Goal: Task Accomplishment & Management: Manage account settings

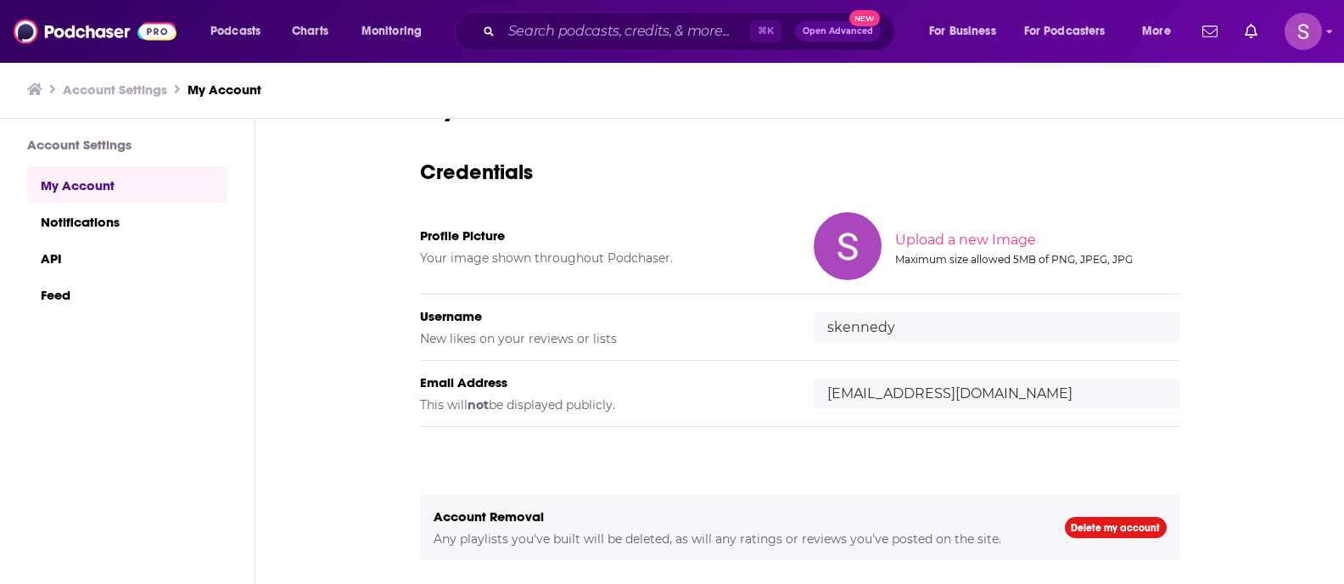
click at [886, 388] on input "[EMAIL_ADDRESS][DOMAIN_NAME]" at bounding box center [996, 393] width 366 height 30
click at [886, 387] on input "[EMAIL_ADDRESS][DOMAIN_NAME]" at bounding box center [996, 393] width 366 height 30
click at [735, 388] on h5 "Email Address" at bounding box center [603, 382] width 366 height 16
click at [235, 31] on span "Podcasts" at bounding box center [235, 32] width 50 height 24
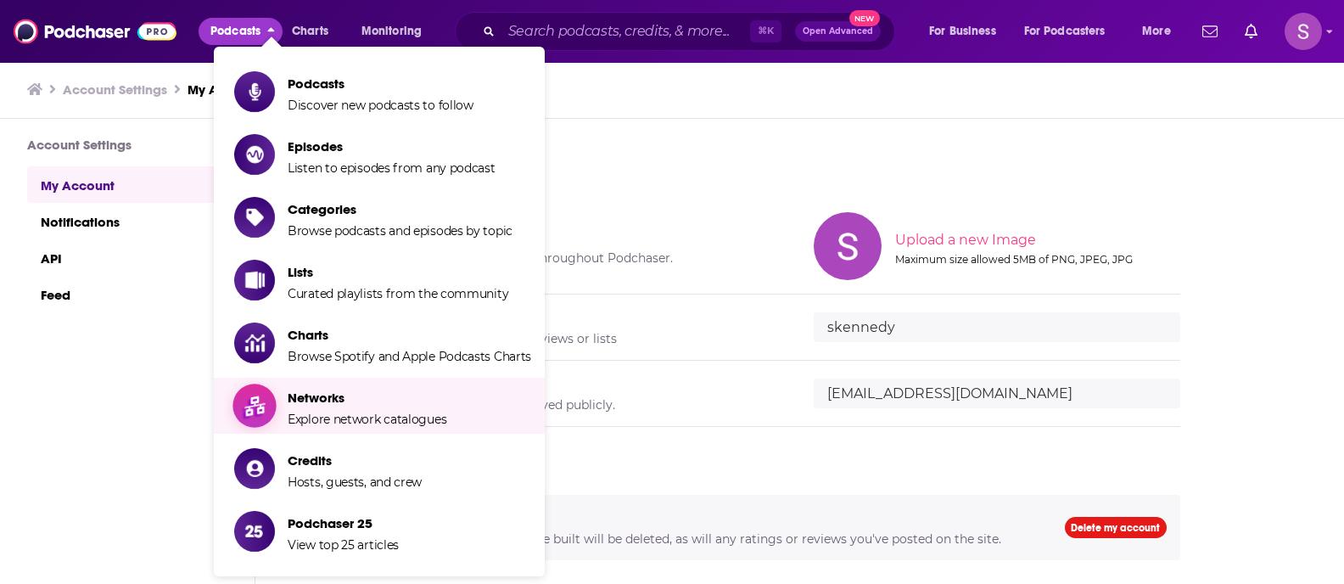
click at [301, 417] on span "Explore network catalogues" at bounding box center [367, 418] width 159 height 15
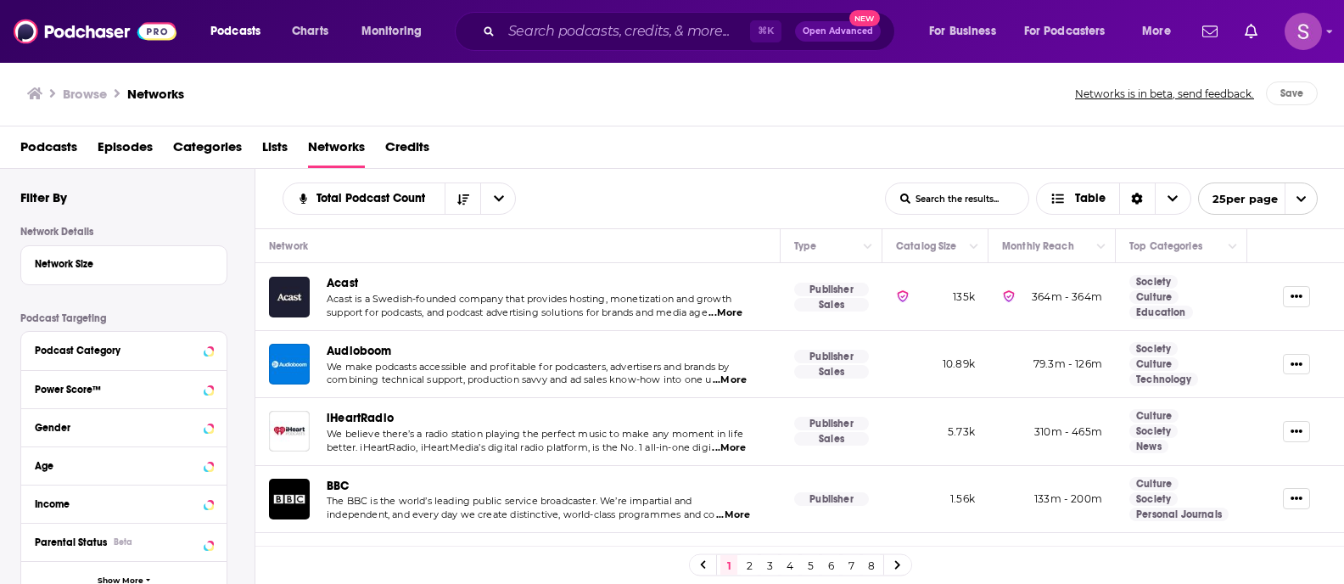
scroll to position [4, 0]
